Goal: Check status: Check status

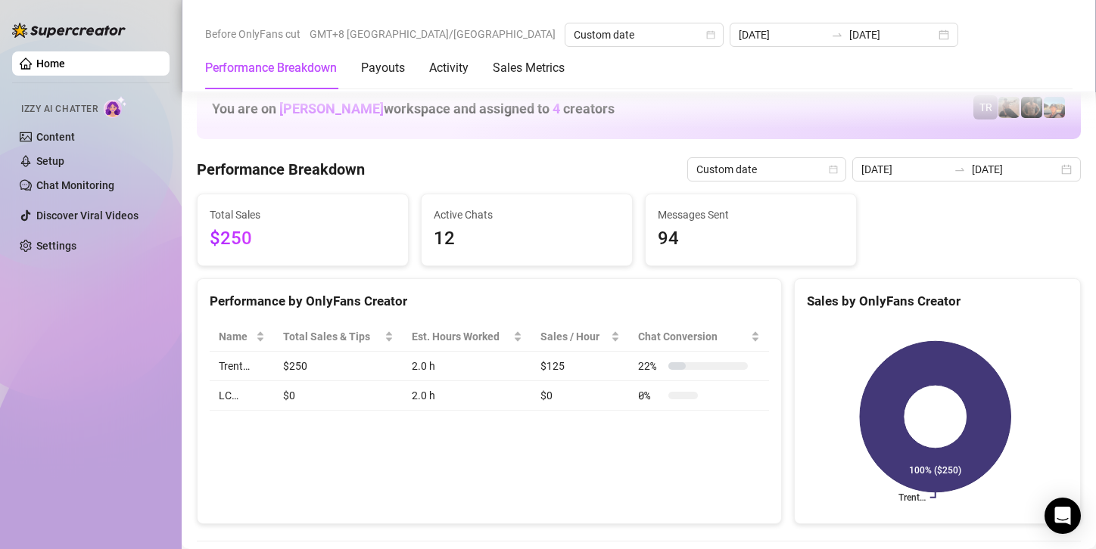
scroll to position [2393, 0]
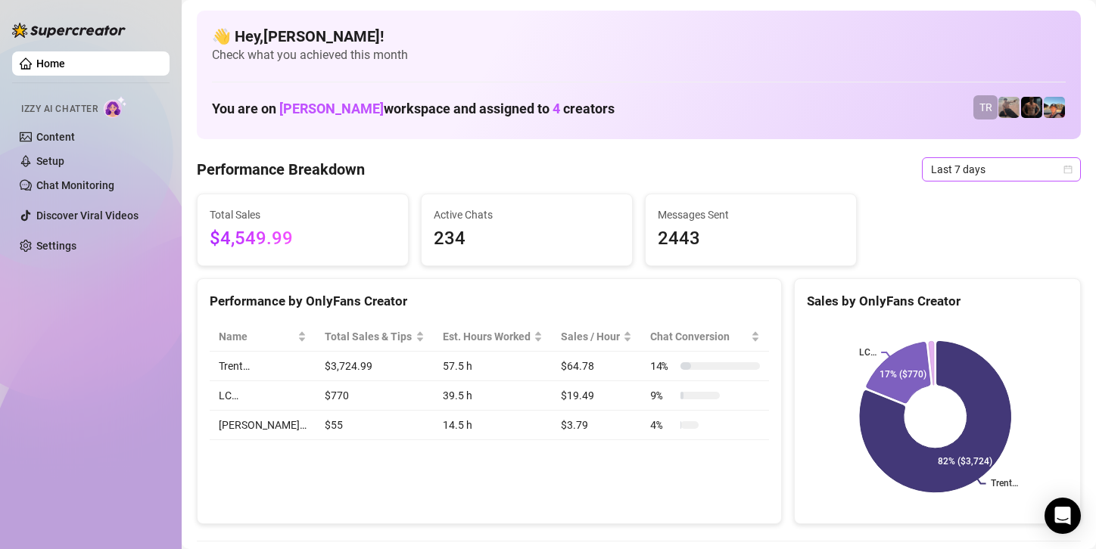
click at [995, 171] on span "Last 7 days" at bounding box center [1001, 169] width 141 height 23
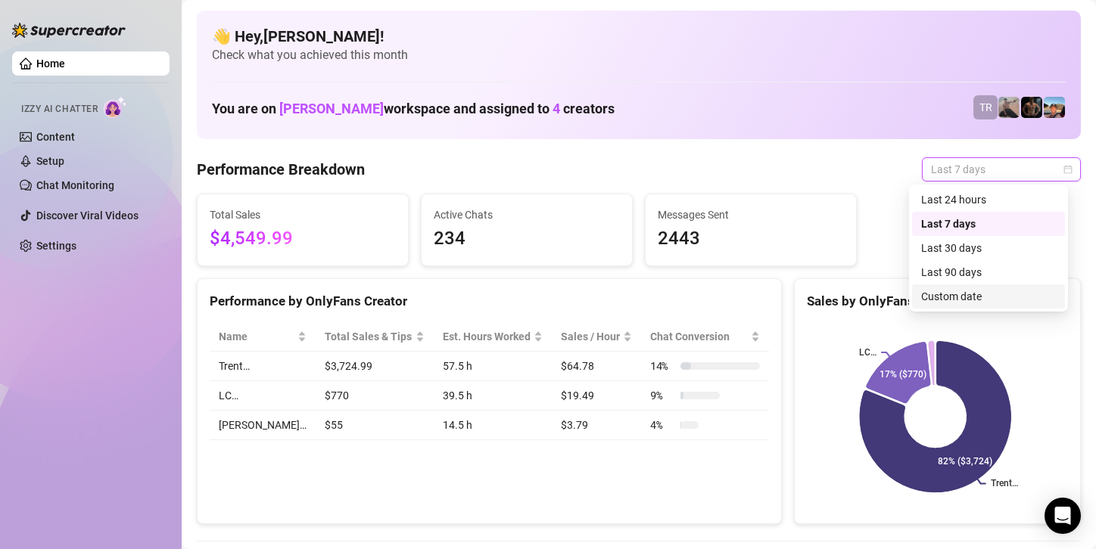
click at [938, 296] on div "Custom date" at bounding box center [988, 296] width 135 height 17
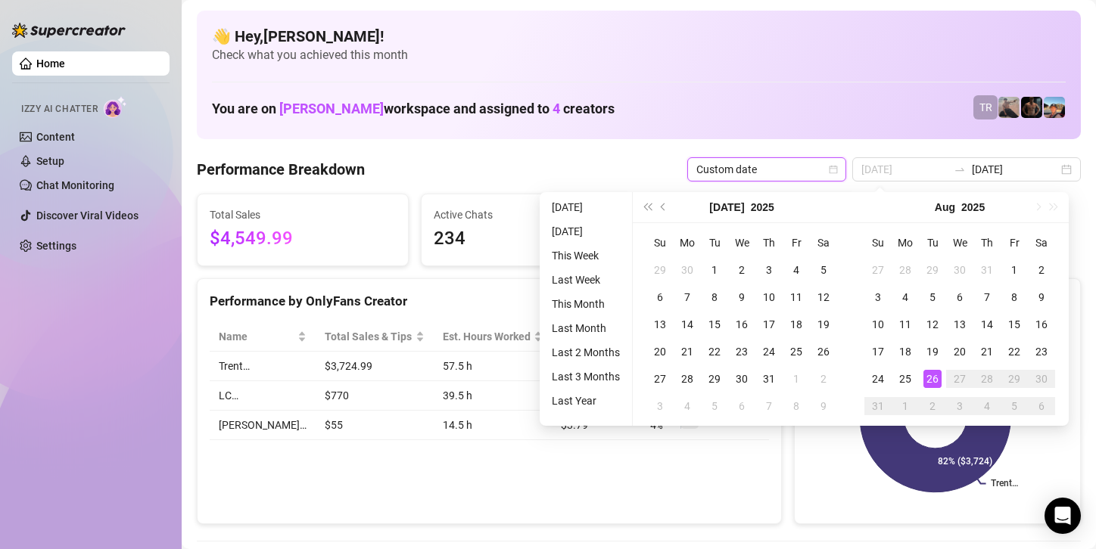
click at [925, 365] on td "26" at bounding box center [932, 378] width 27 height 27
type input "[DATE]"
click at [925, 365] on td "26" at bounding box center [932, 378] width 27 height 27
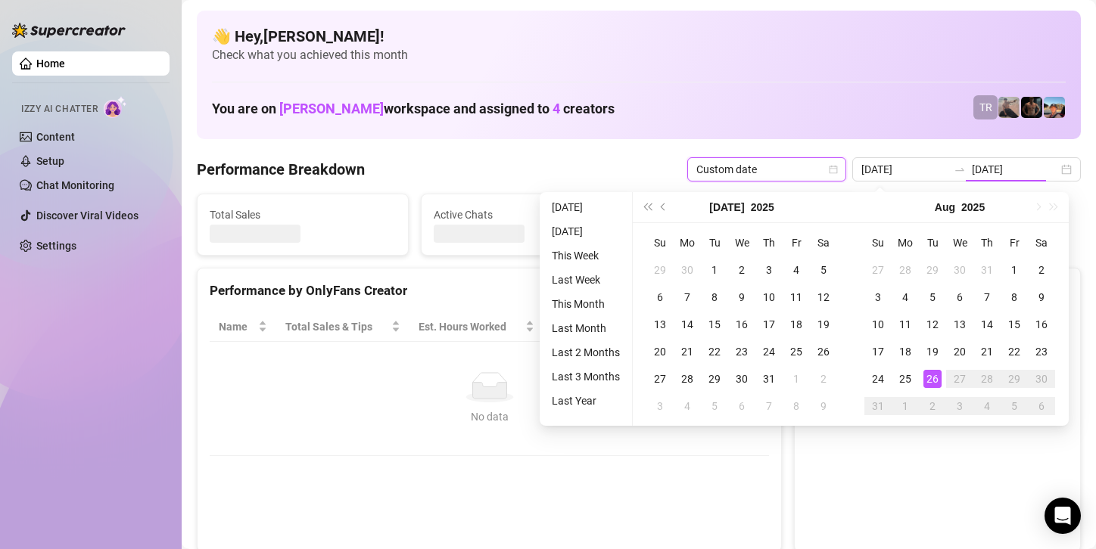
type input "[DATE]"
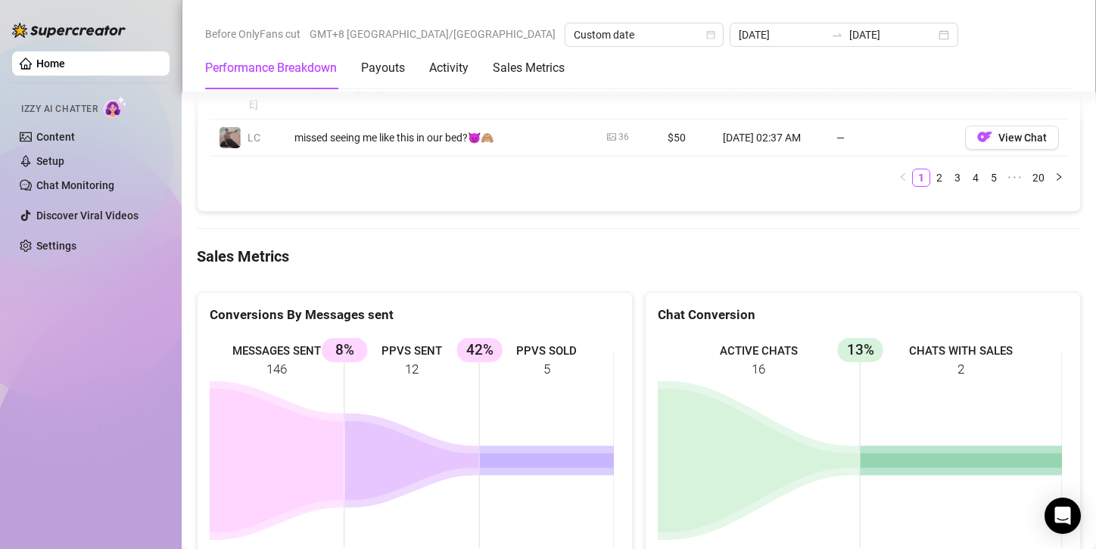
scroll to position [1967, 0]
